Goal: Task Accomplishment & Management: Use online tool/utility

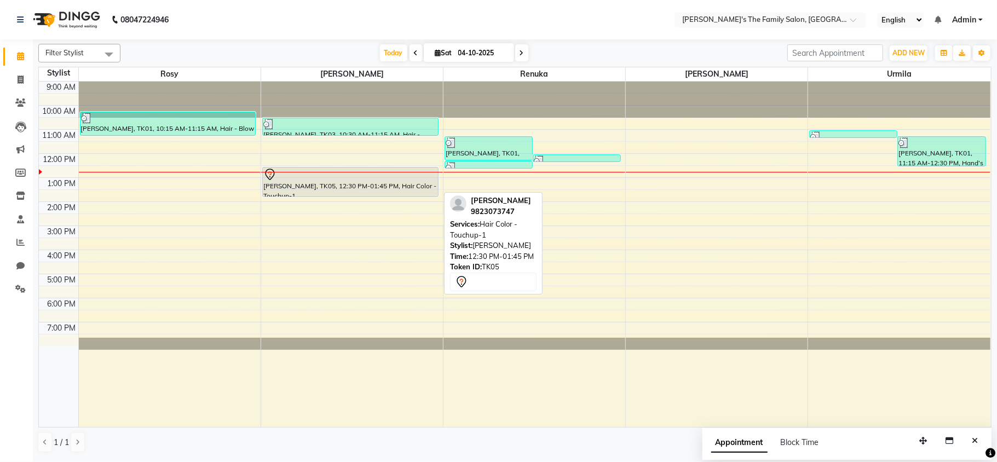
click at [342, 185] on div "[PERSON_NAME], TK05, 12:30 PM-01:45 PM, Hair Color - Touchup-1" at bounding box center [350, 182] width 175 height 29
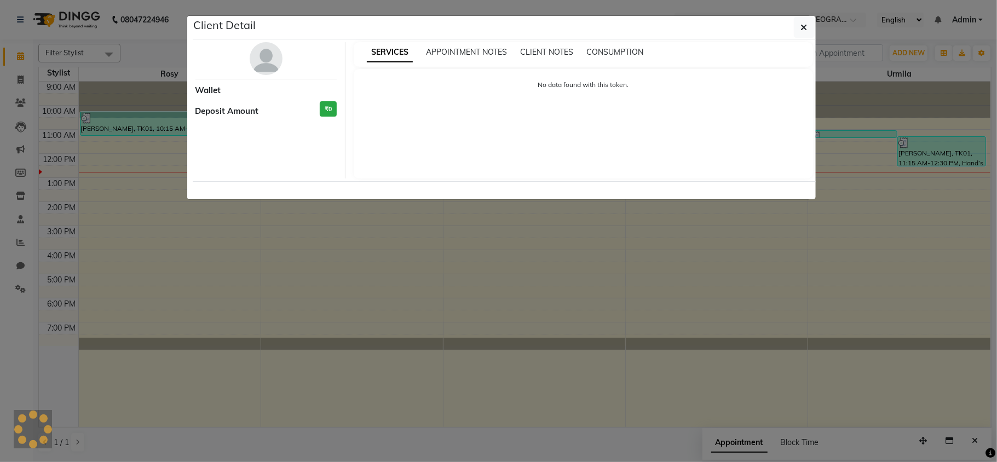
select select "7"
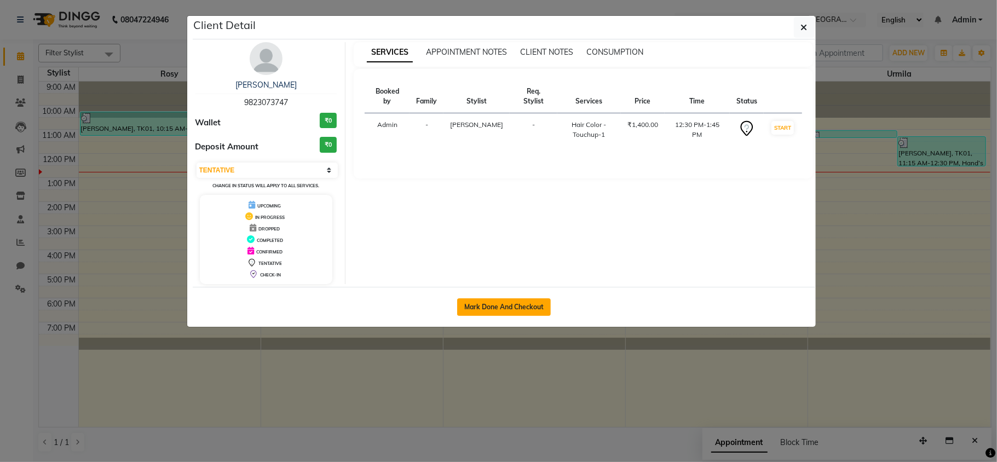
click at [518, 309] on button "Mark Done And Checkout" at bounding box center [504, 307] width 94 height 18
select select "6537"
select select "service"
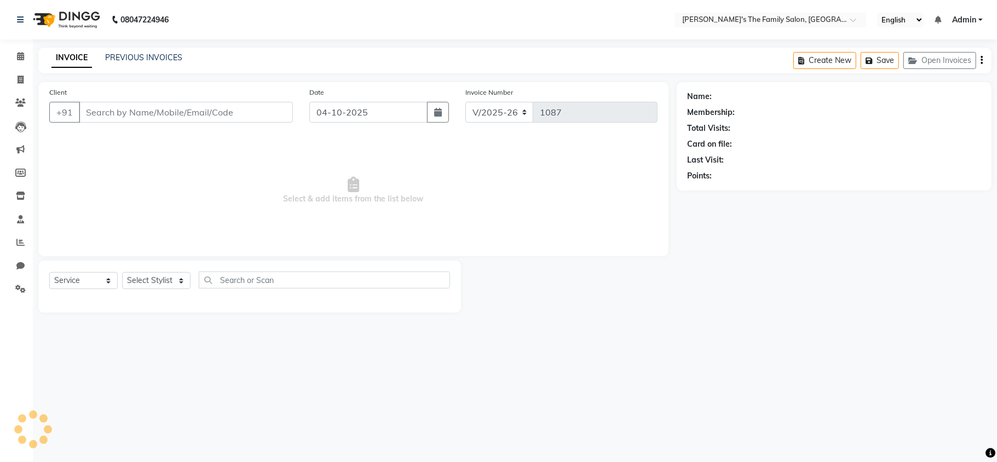
select select "3"
type input "9823073747"
select select "50500"
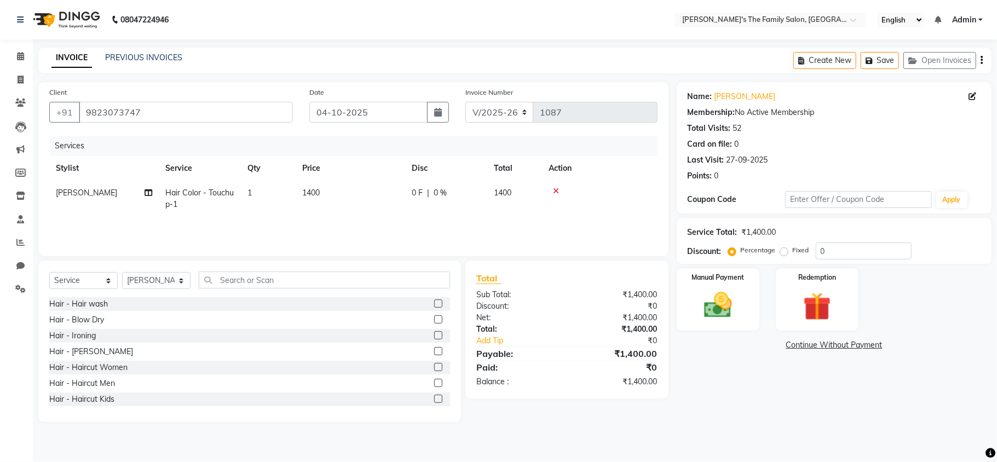
click at [318, 189] on span "1400" at bounding box center [311, 193] width 18 height 10
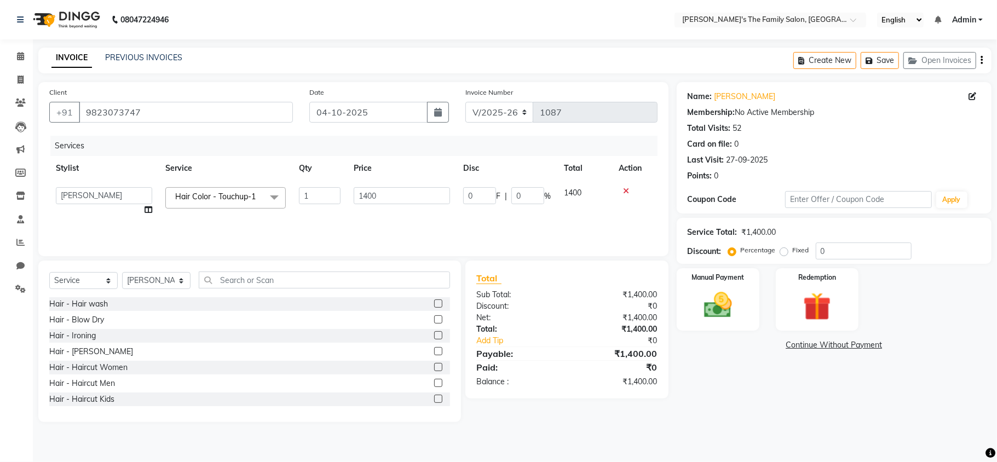
click at [627, 191] on icon at bounding box center [626, 191] width 6 height 8
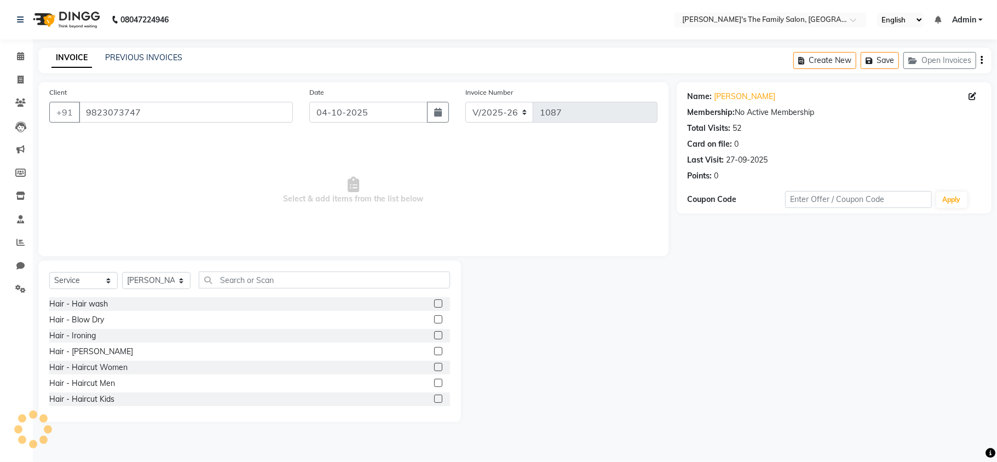
click at [434, 306] on label at bounding box center [438, 304] width 8 height 8
click at [434, 306] on input "checkbox" at bounding box center [437, 304] width 7 height 7
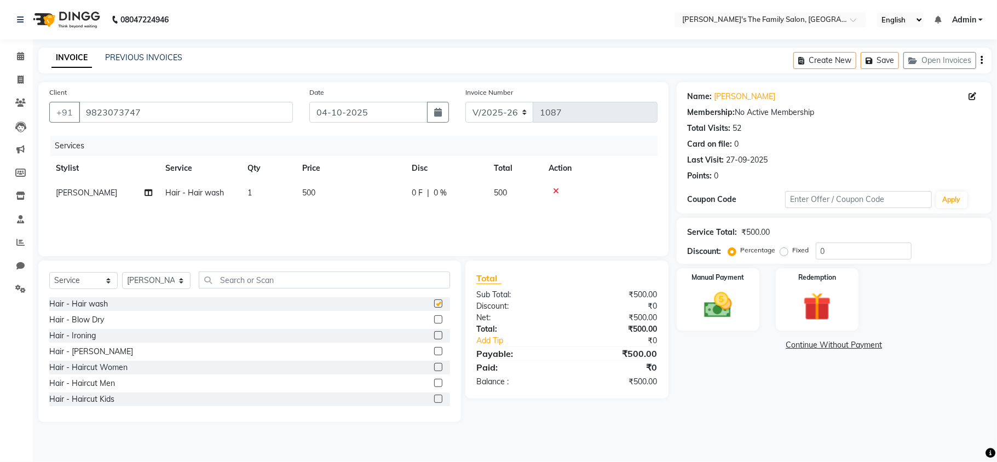
checkbox input "false"
click at [324, 189] on td "500" at bounding box center [351, 193] width 110 height 25
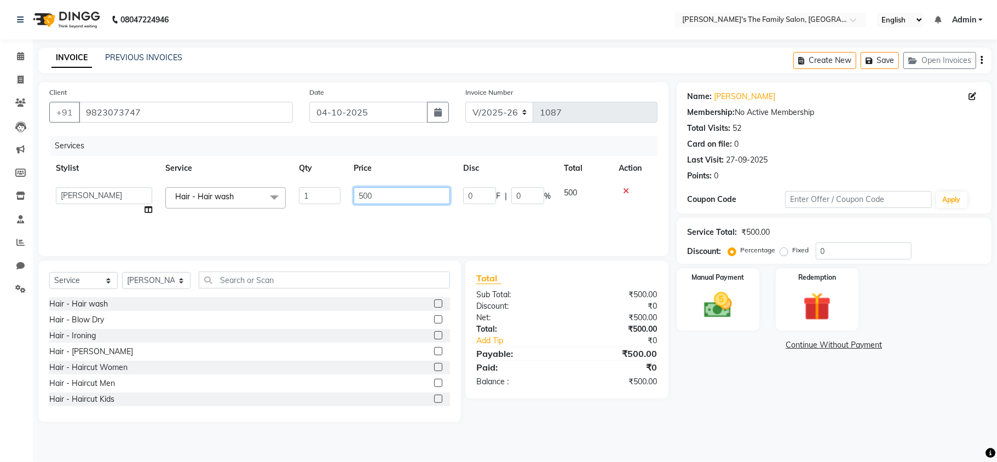
click at [380, 191] on input "500" at bounding box center [402, 195] width 96 height 17
type input "5"
type input "400"
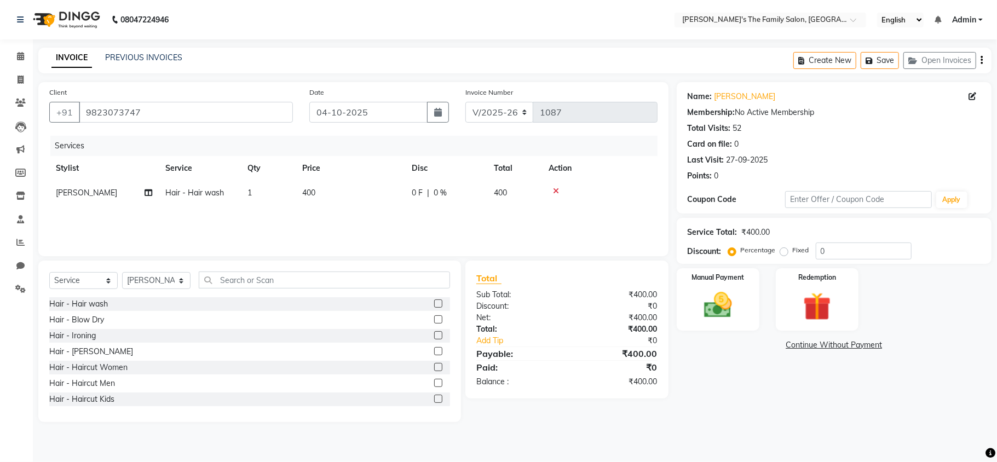
click at [526, 213] on div "Services Stylist Service Qty Price Disc Total Action [PERSON_NAME] Hair - Hair …" at bounding box center [353, 191] width 608 height 110
click at [727, 291] on img at bounding box center [718, 306] width 48 height 34
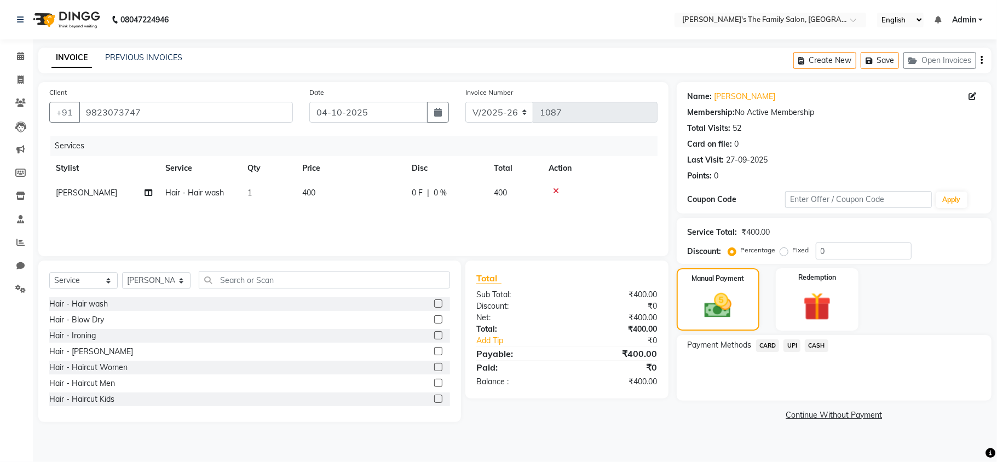
click at [792, 344] on span "UPI" at bounding box center [792, 346] width 17 height 13
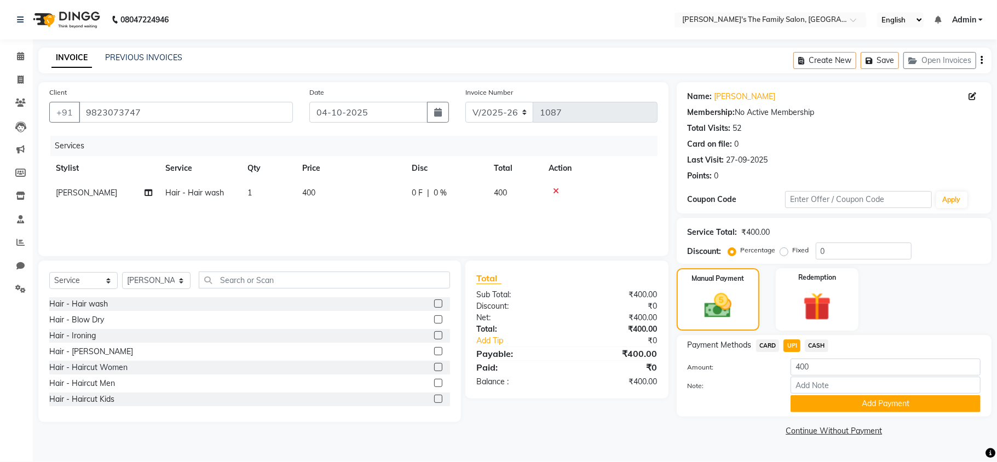
click at [792, 344] on span "UPI" at bounding box center [792, 346] width 17 height 13
click at [848, 401] on button "Add Payment" at bounding box center [886, 403] width 190 height 17
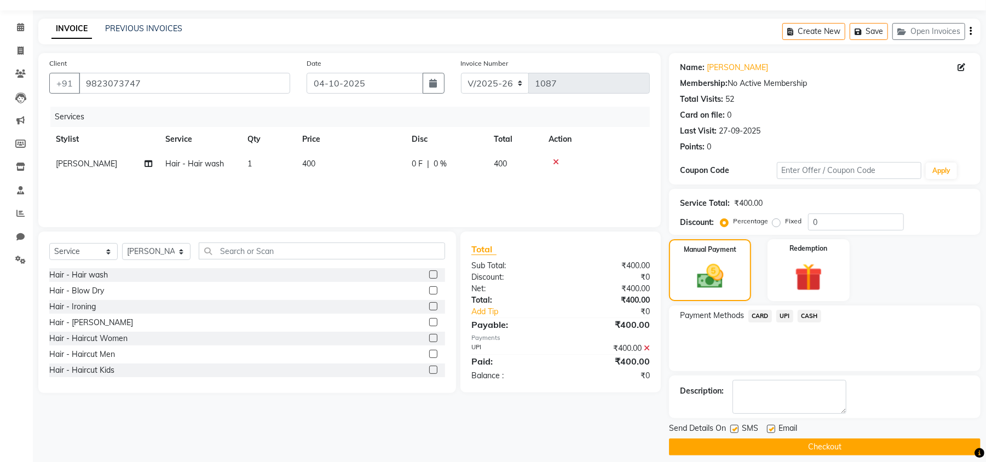
scroll to position [40, 0]
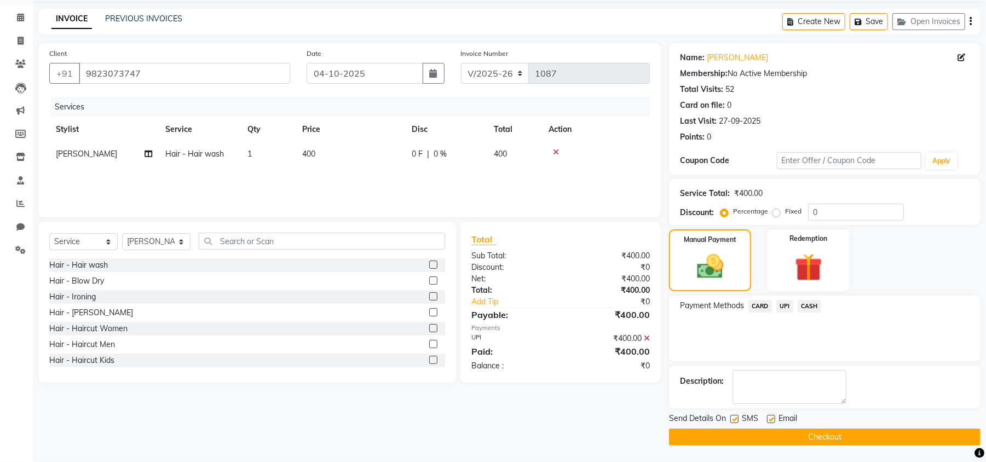
click at [769, 421] on label at bounding box center [771, 419] width 8 height 8
click at [769, 421] on input "checkbox" at bounding box center [770, 419] width 7 height 7
checkbox input "false"
click at [735, 418] on label at bounding box center [735, 419] width 8 height 8
click at [735, 418] on input "checkbox" at bounding box center [734, 419] width 7 height 7
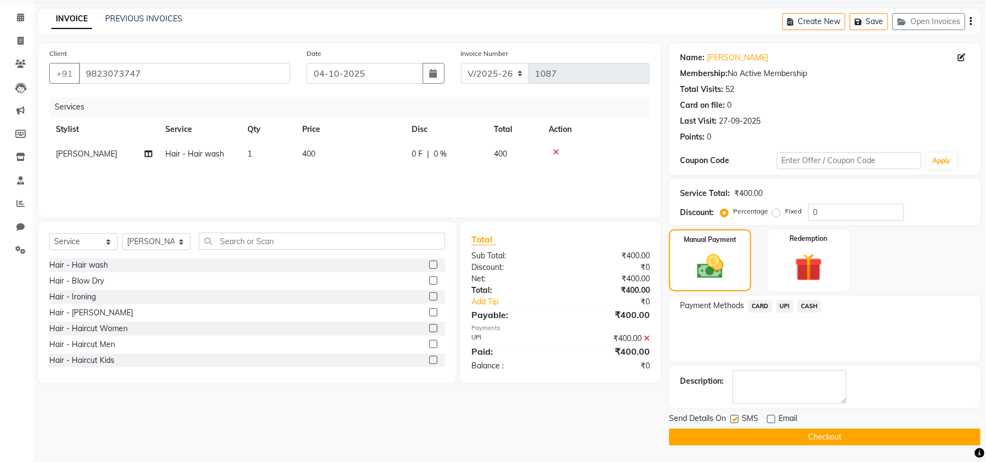
checkbox input "false"
click at [742, 440] on button "Checkout" at bounding box center [825, 437] width 312 height 17
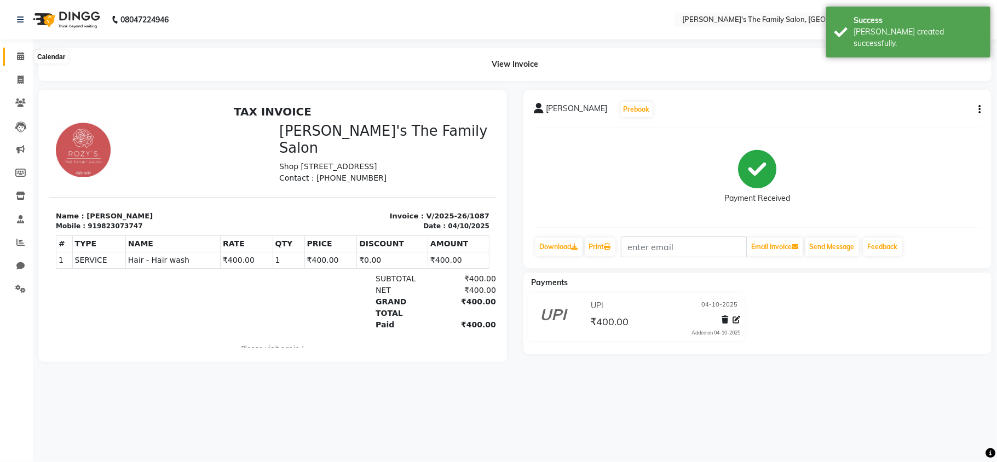
click at [21, 55] on icon at bounding box center [20, 56] width 7 height 8
